Goal: Information Seeking & Learning: Learn about a topic

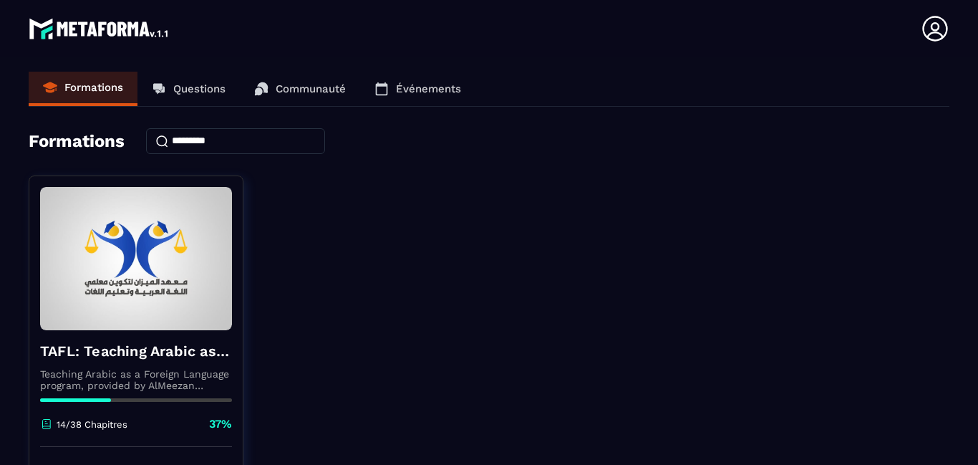
click at [24, 378] on section "Formations Questions Communauté Événements Formations TAFL: Teaching Arabic as …" at bounding box center [489, 263] width 978 height 413
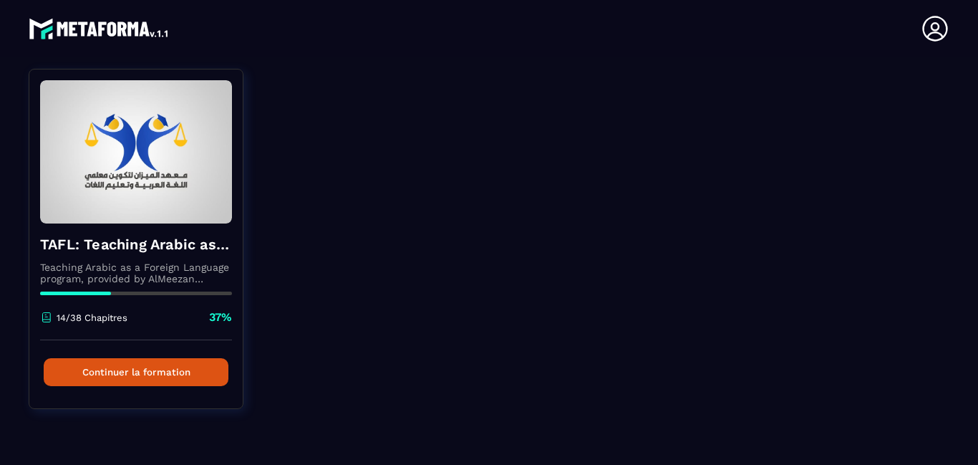
scroll to position [110, 0]
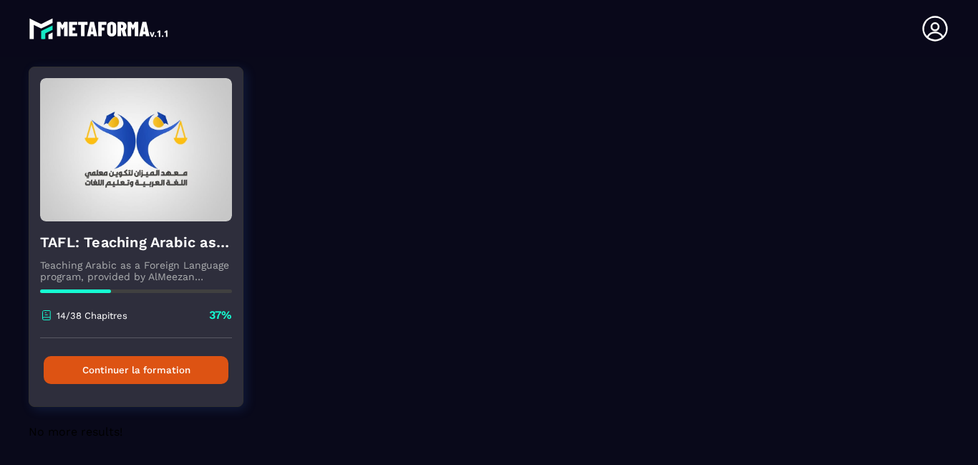
click at [145, 367] on button "Continuer la formation" at bounding box center [136, 370] width 185 height 28
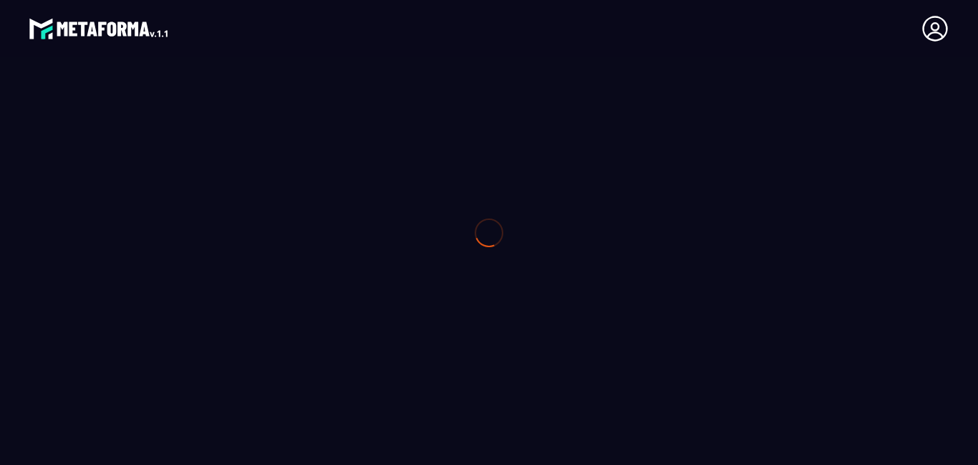
click at [145, 367] on div at bounding box center [489, 232] width 978 height 465
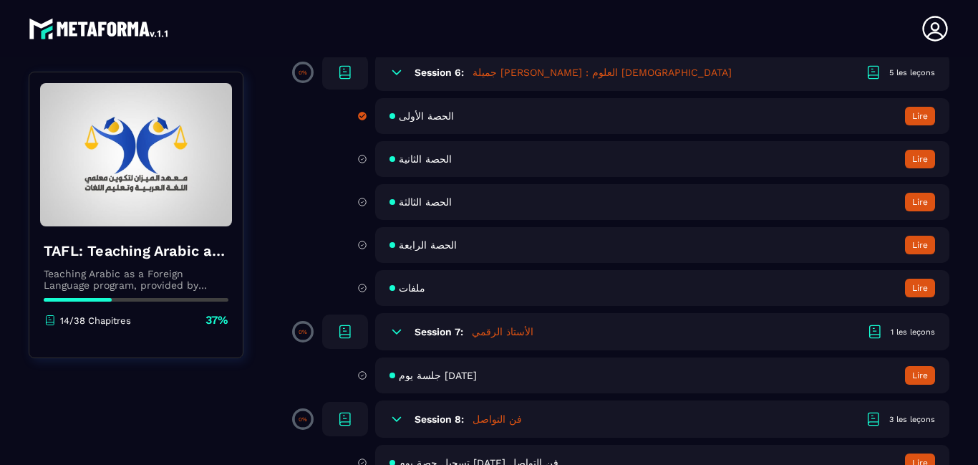
scroll to position [1146, 0]
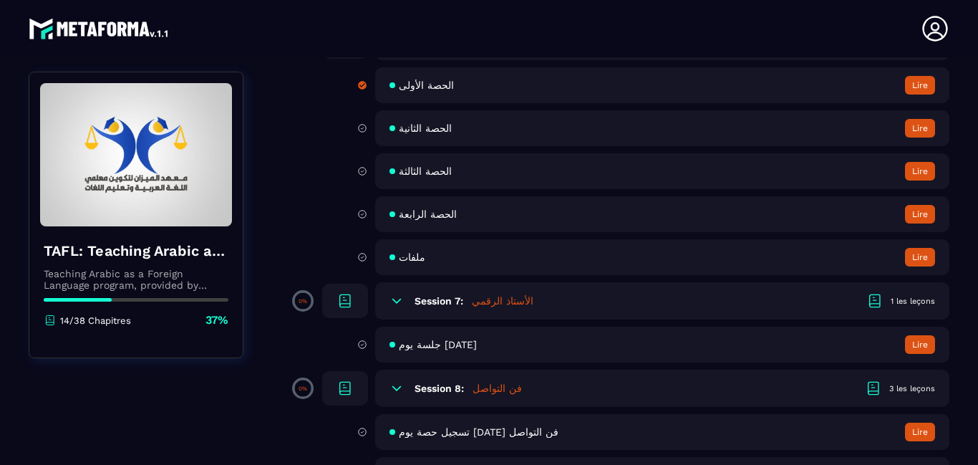
click at [921, 95] on button "Lire" at bounding box center [920, 85] width 30 height 19
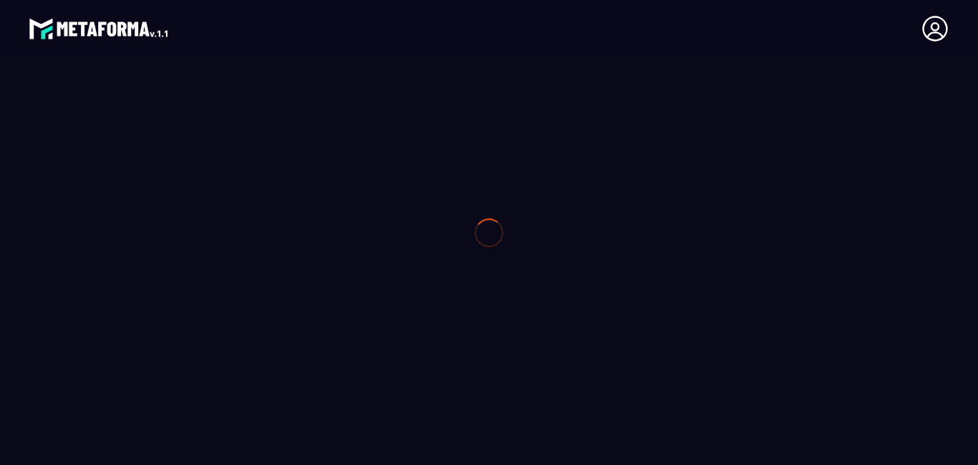
click at [921, 122] on div at bounding box center [489, 232] width 978 height 465
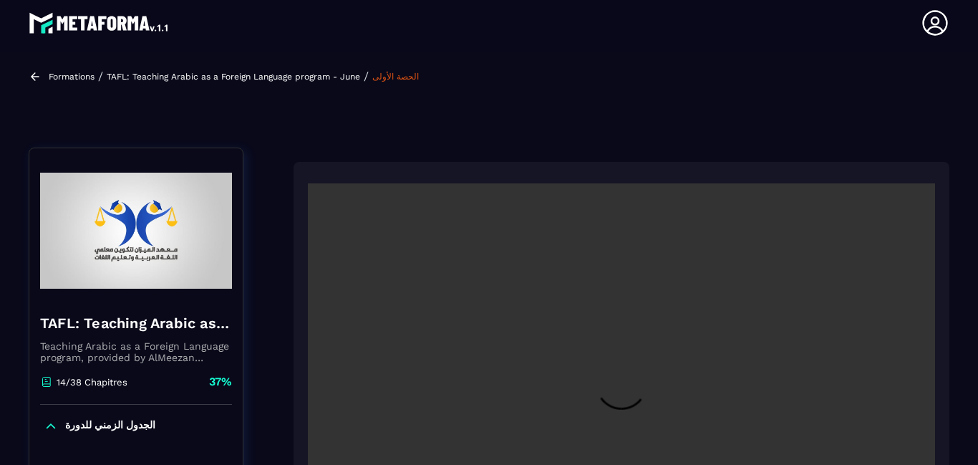
scroll to position [153, 0]
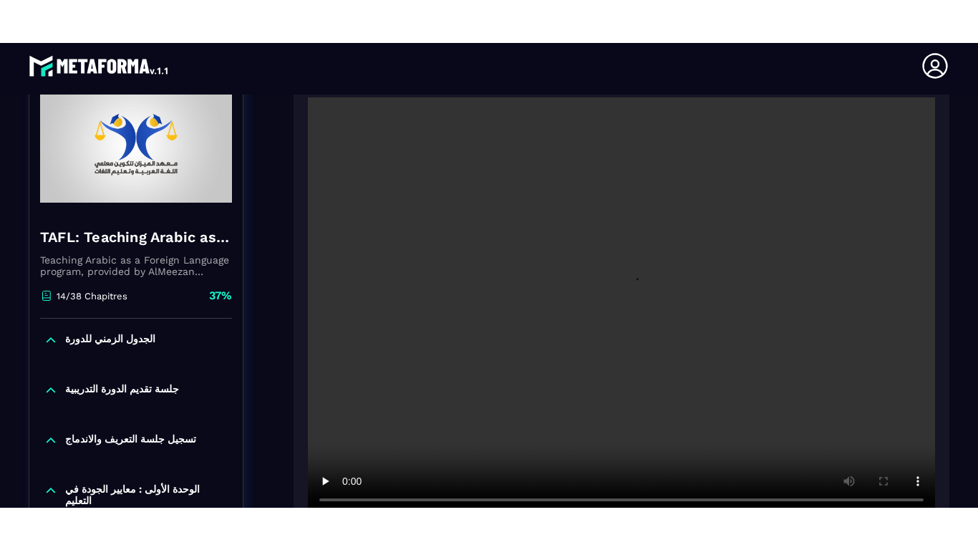
scroll to position [211, 0]
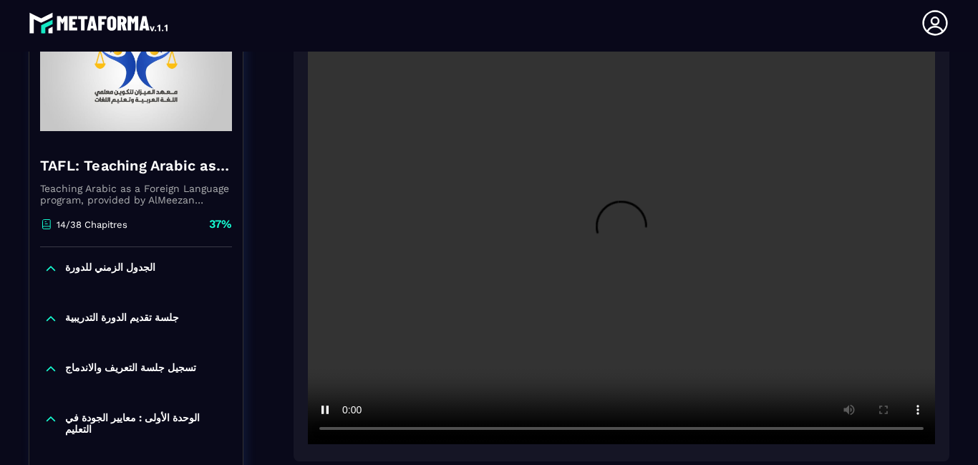
click at [372, 324] on video at bounding box center [621, 235] width 627 height 418
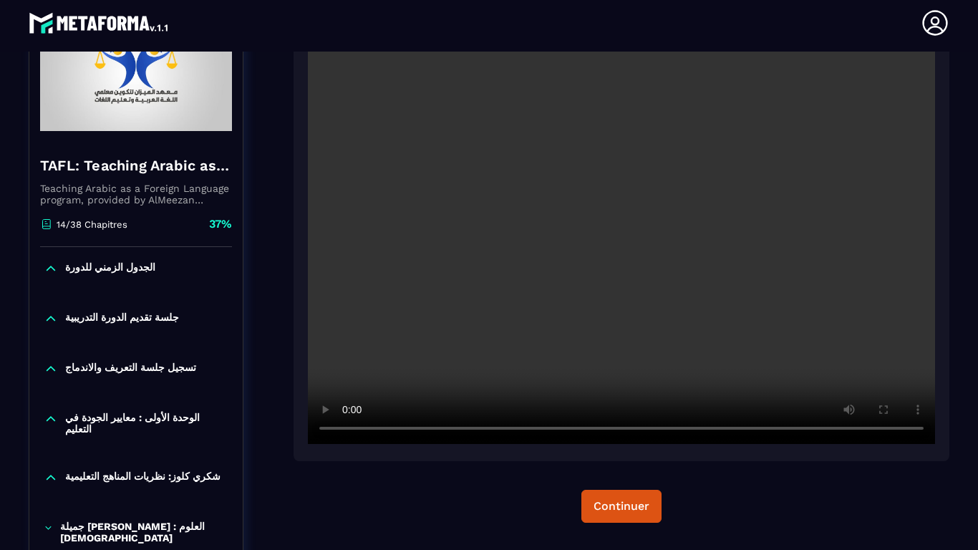
click at [372, 375] on video at bounding box center [621, 235] width 627 height 418
